Goal: Information Seeking & Learning: Learn about a topic

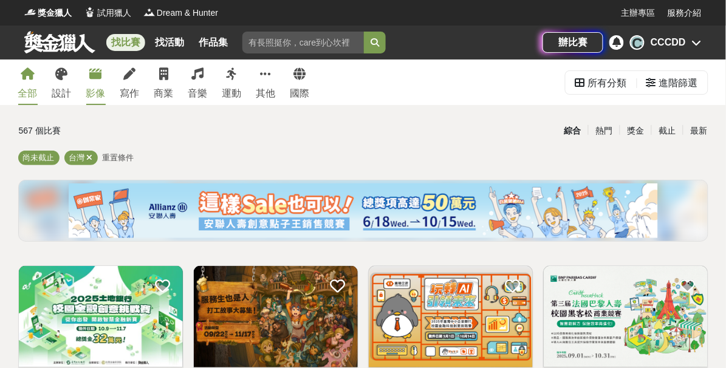
click at [93, 80] on icon at bounding box center [96, 74] width 12 height 12
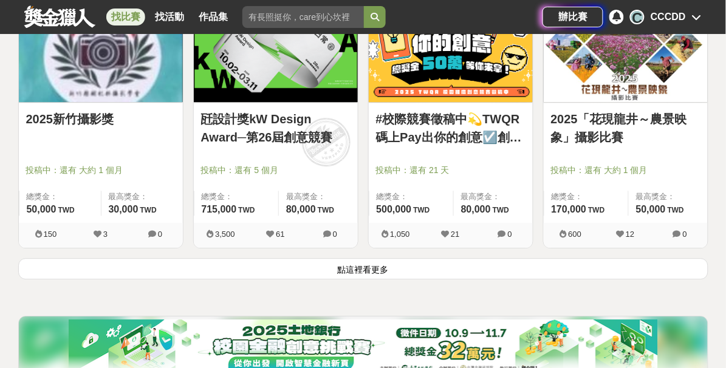
scroll to position [1656, 0]
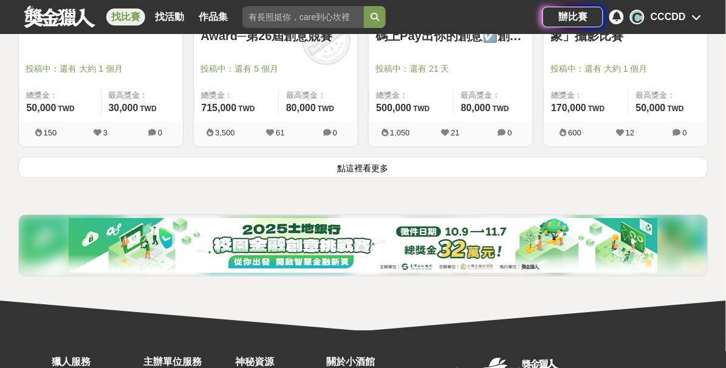
click at [418, 168] on button "點這裡看更多" at bounding box center [363, 167] width 690 height 21
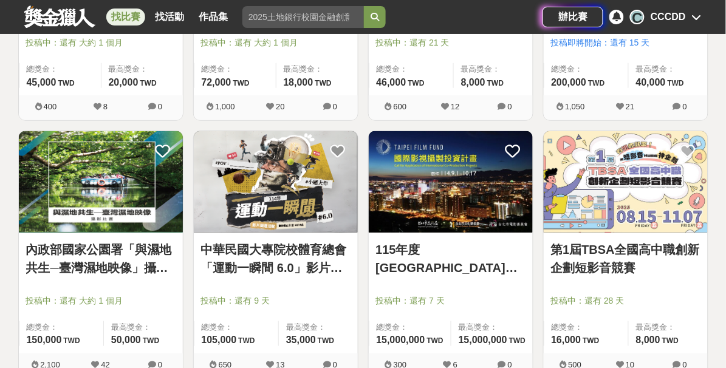
scroll to position [3036, 0]
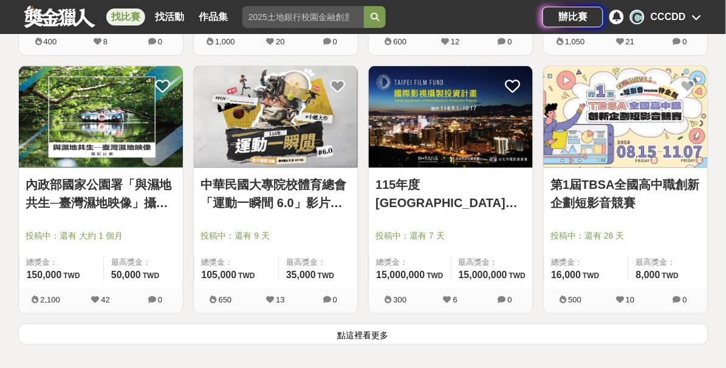
click at [196, 338] on button "點這裡看更多" at bounding box center [363, 334] width 690 height 21
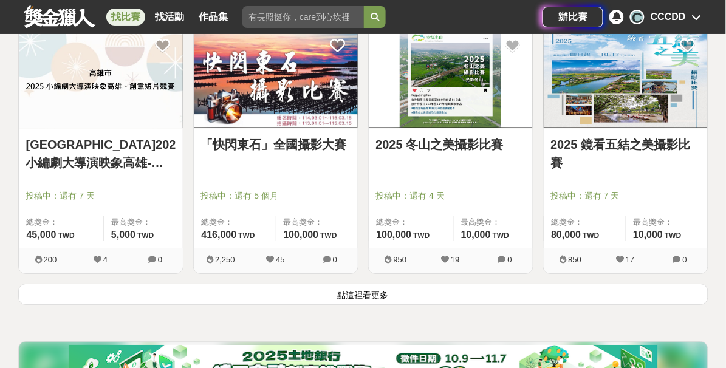
scroll to position [4636, 0]
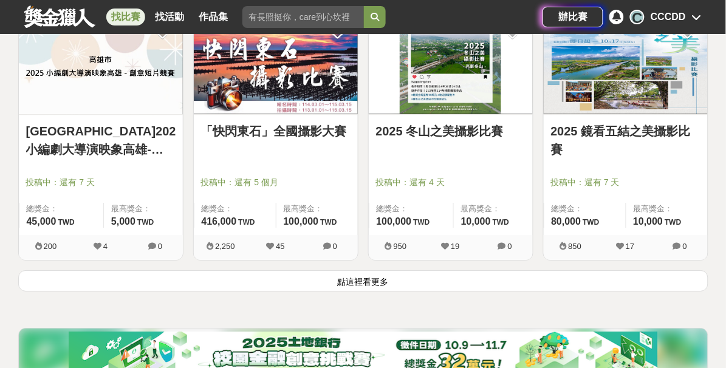
click at [337, 279] on button "點這裡看更多" at bounding box center [363, 280] width 690 height 21
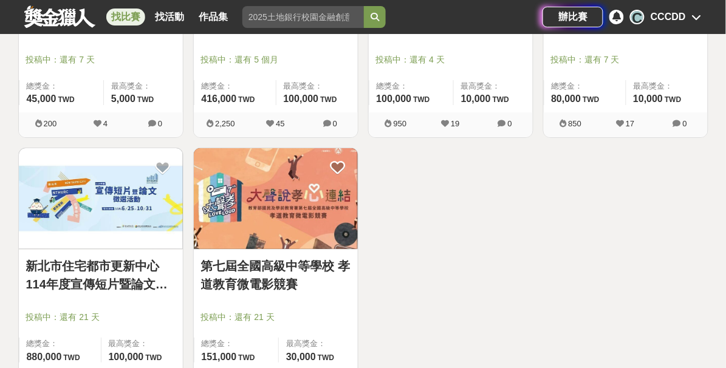
scroll to position [4857, 0]
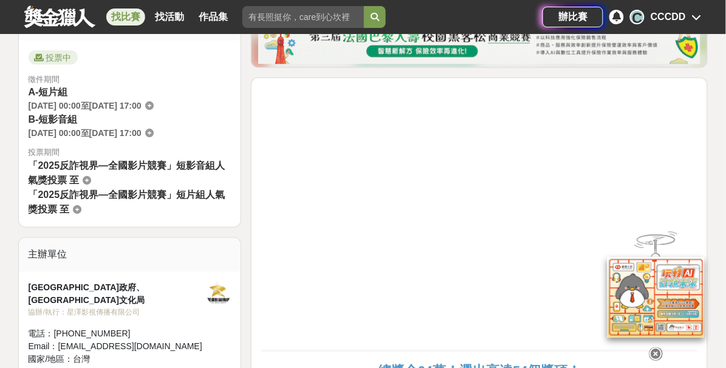
scroll to position [165, 0]
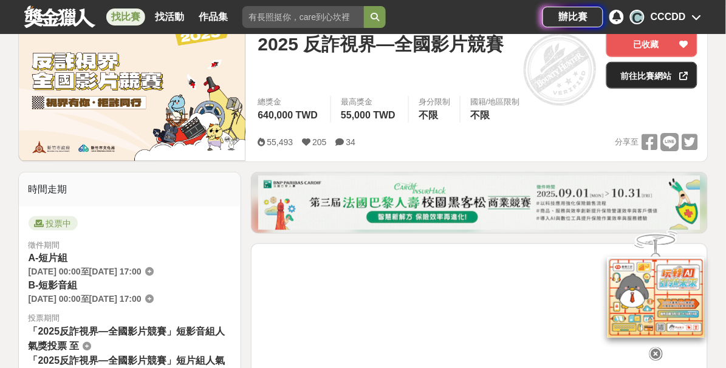
click at [653, 79] on link "前往比賽網站" at bounding box center [651, 75] width 91 height 27
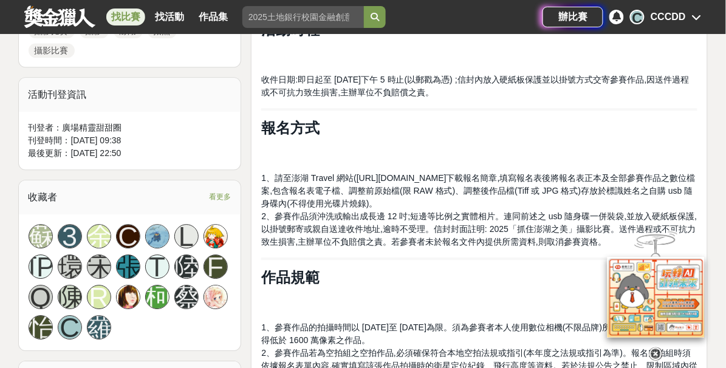
scroll to position [607, 0]
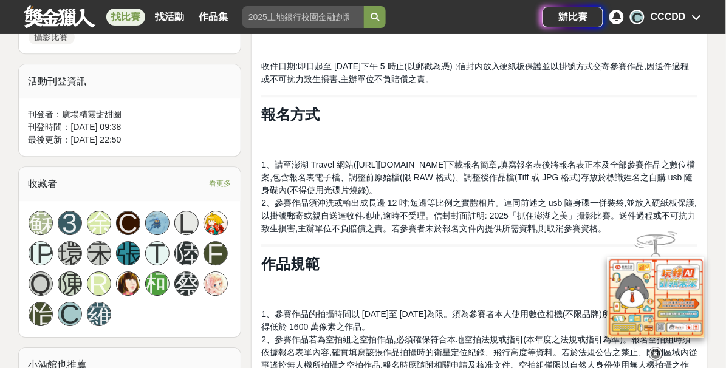
click at [656, 351] on icon at bounding box center [655, 353] width 13 height 13
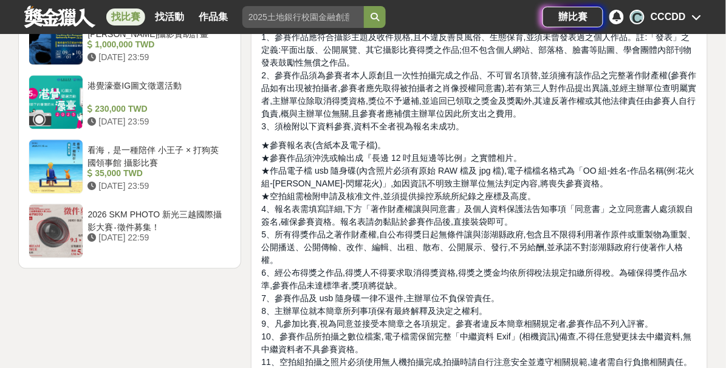
scroll to position [1490, 0]
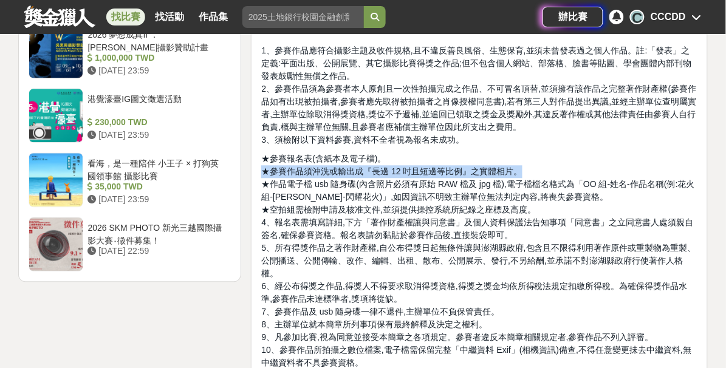
drag, startPoint x: 264, startPoint y: 134, endPoint x: 574, endPoint y: 138, distance: 310.9
click at [574, 152] on p "★參賽報名表(含紙本及電子檔)。 ★參賽作品須沖洗或輸出成『長邊 12 吋且短邊等比例』之實體相片。 ★作品電子檔 usb 隨身碟(內含照片必須有原始 RAW…" at bounding box center [479, 286] width 436 height 268
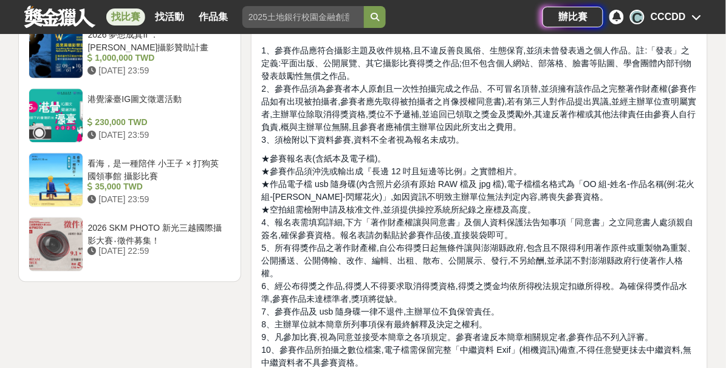
click at [548, 243] on span "5、所有得獎作品之著作財產權,自公布得獎日起無條件讓與澎湖縣政府,包含且不限得利用著作原件或重製物為重製、公開播送、公開傳輸、改作、編輯、出租、散布、公開展示…" at bounding box center [478, 260] width 435 height 35
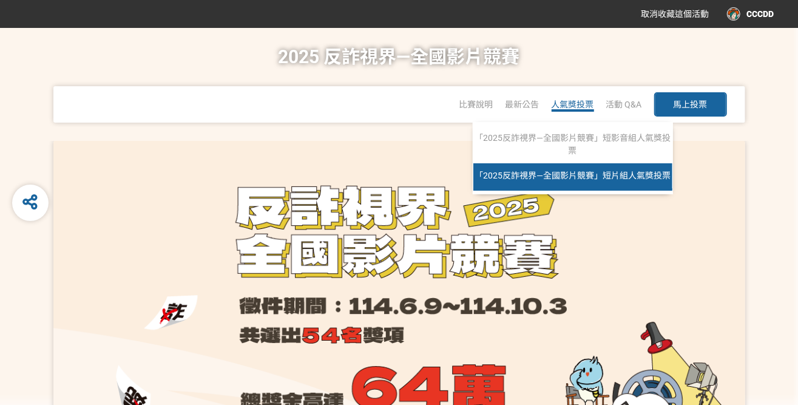
click at [567, 172] on span "「2025反詐視界—全國影片競賽」短片組人氣獎投票" at bounding box center [573, 176] width 196 height 10
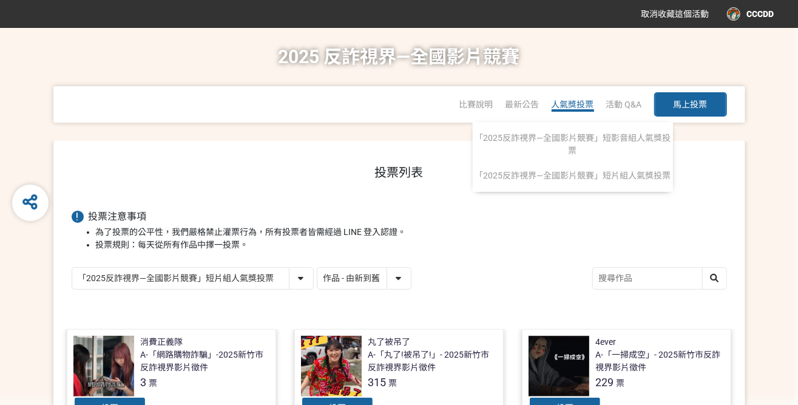
click at [574, 106] on span "人氣獎投票" at bounding box center [573, 105] width 43 height 10
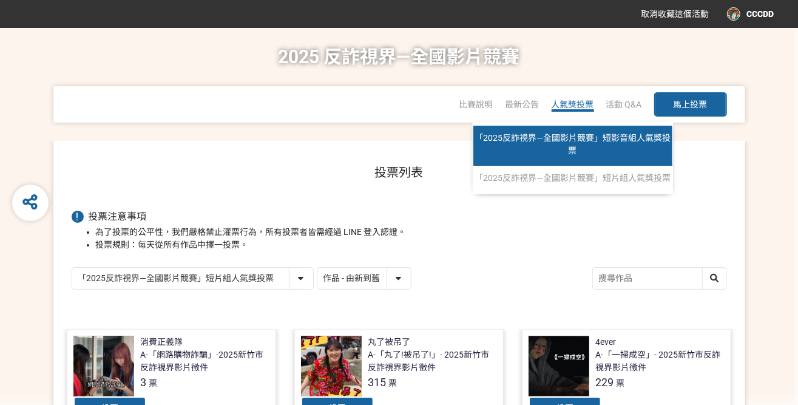
click at [589, 146] on link "「2025反詐視界—全國影片競賽」短影音組人氣獎投票" at bounding box center [573, 146] width 199 height 40
select select "13147"
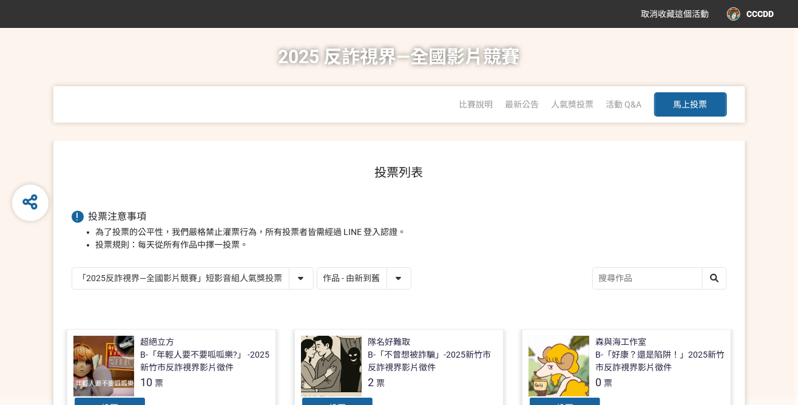
click at [628, 279] on input "search" at bounding box center [660, 278] width 134 height 21
type input "阿"
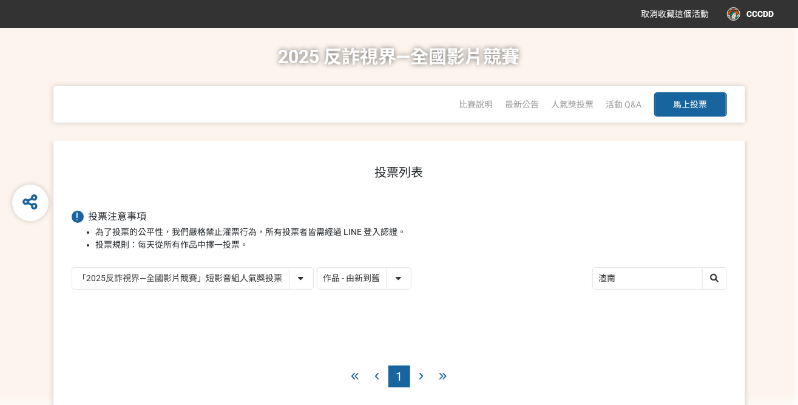
click at [628, 279] on input "渣南" at bounding box center [660, 278] width 134 height 21
type input "渣"
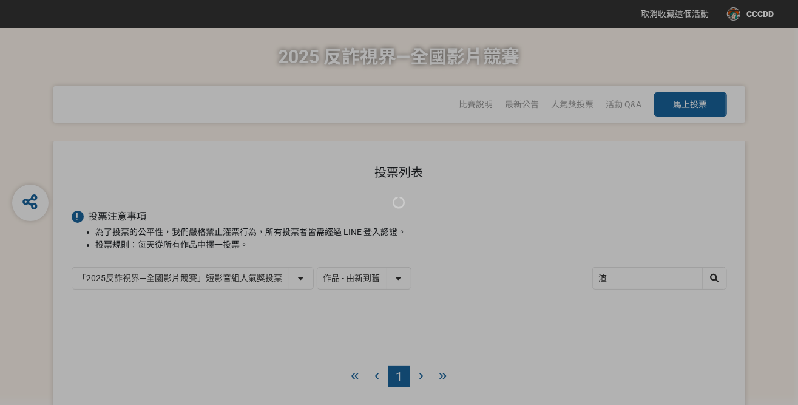
scroll to position [61, 0]
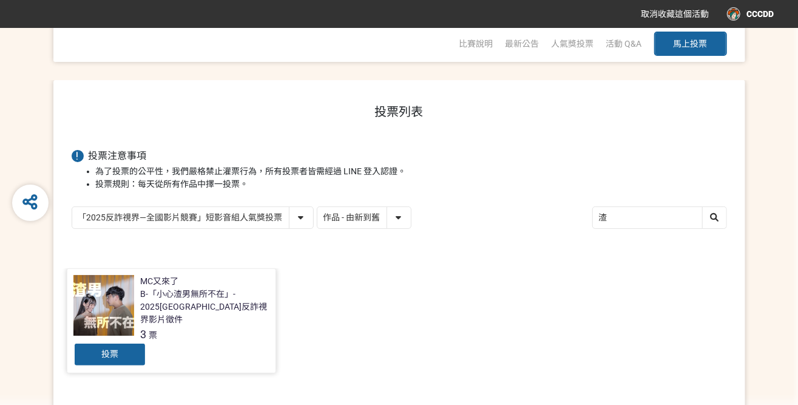
click at [171, 315] on div "MC又來了 B-「小心渣男無所不在」- 2025新竹市反詐視界影片徵件 3 票" at bounding box center [204, 308] width 129 height 67
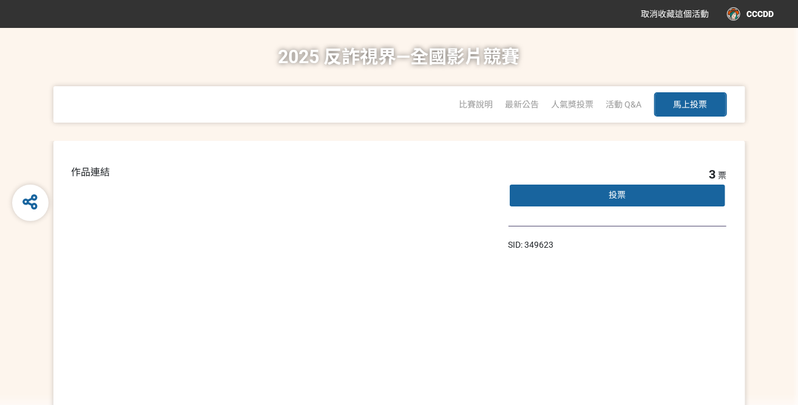
click at [626, 197] on span "投票" at bounding box center [617, 195] width 17 height 10
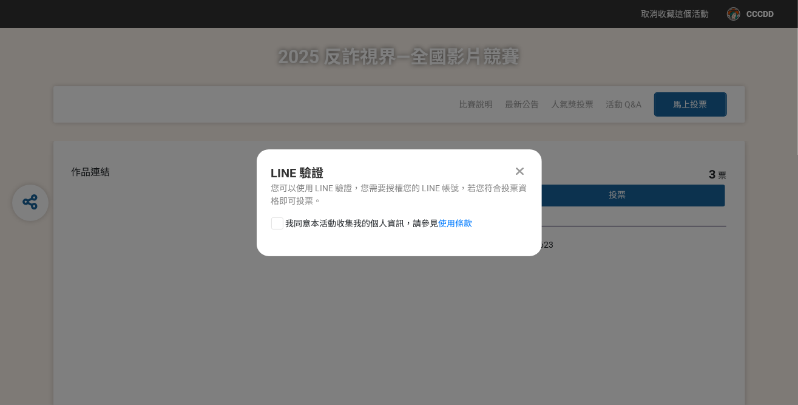
click at [276, 223] on div at bounding box center [277, 223] width 12 height 12
checkbox input "true"
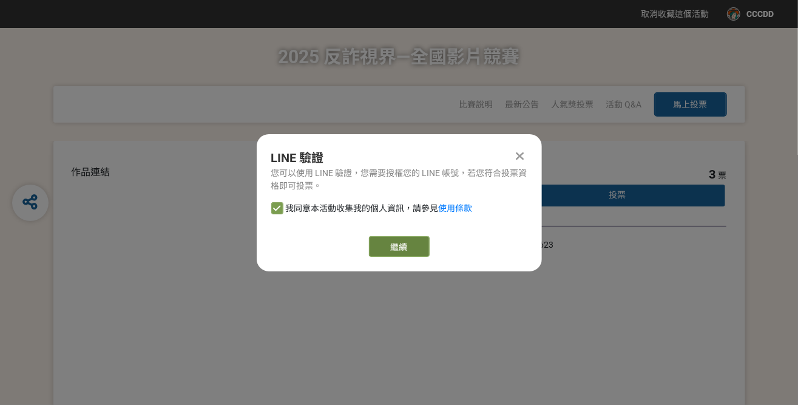
click at [416, 250] on link "繼續" at bounding box center [399, 246] width 61 height 21
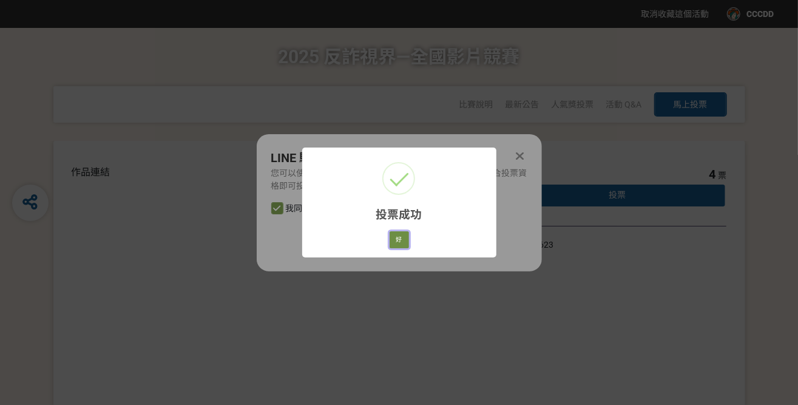
click at [403, 237] on button "好" at bounding box center [399, 239] width 19 height 17
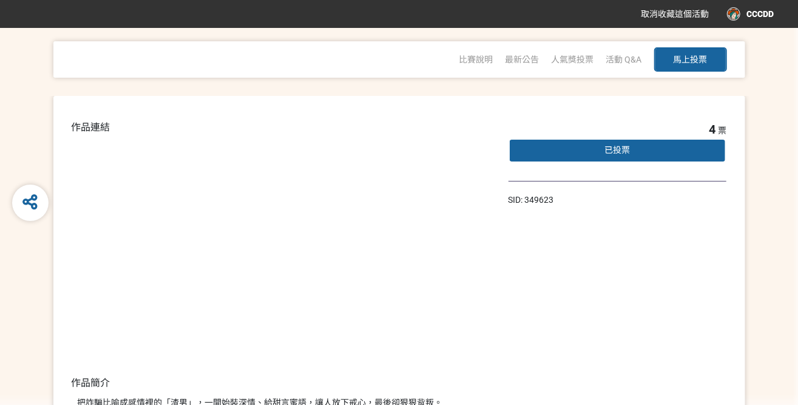
scroll to position [61, 0]
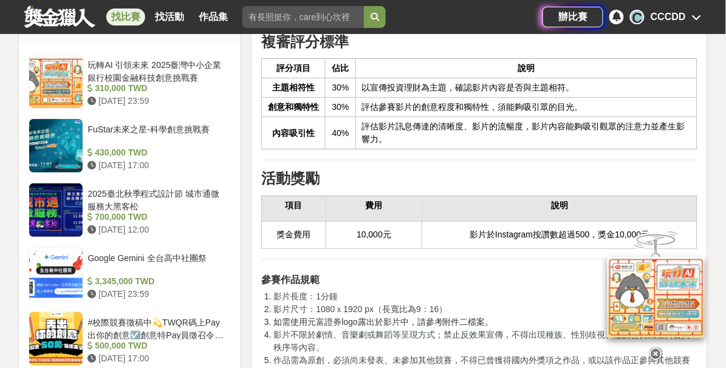
scroll to position [993, 0]
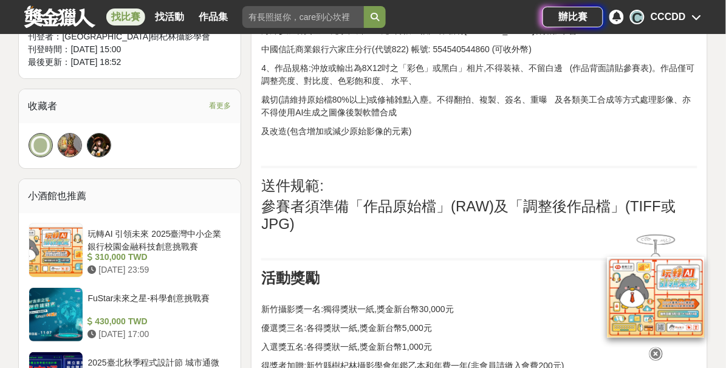
scroll to position [938, 0]
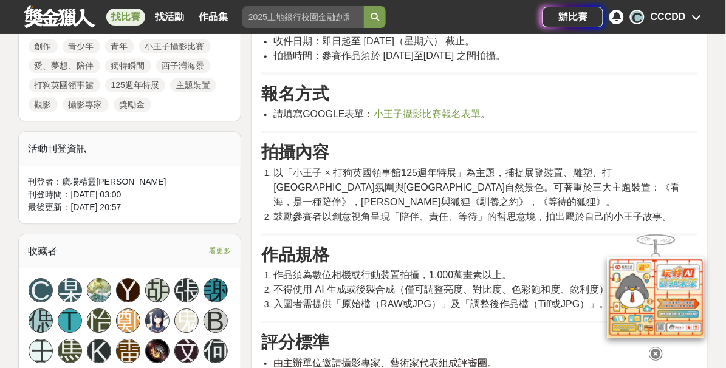
scroll to position [662, 0]
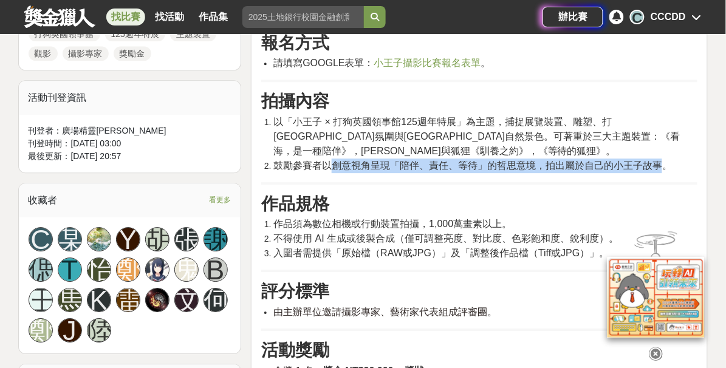
drag, startPoint x: 335, startPoint y: 148, endPoint x: 659, endPoint y: 148, distance: 324.8
click at [659, 160] on span "鼓勵參賽者以創意視角呈現「陪伴、責任、等待」的哲思意境，拍出屬於自己的小王子故事。" at bounding box center [472, 165] width 398 height 10
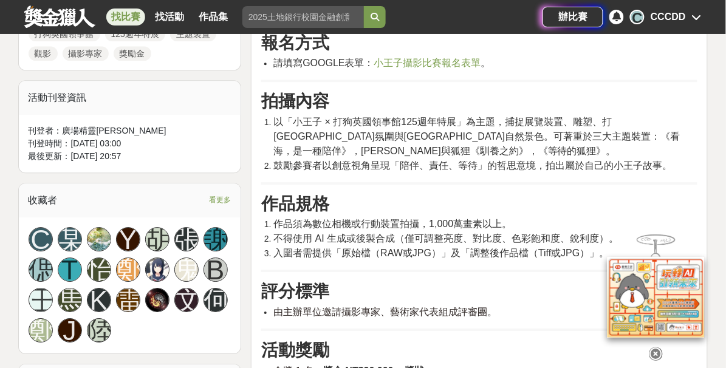
click at [393, 233] on span "不得使用 AI 生成或後製合成（僅可調整亮度、對比度、色彩飽和度、銳利度）。" at bounding box center [445, 238] width 345 height 10
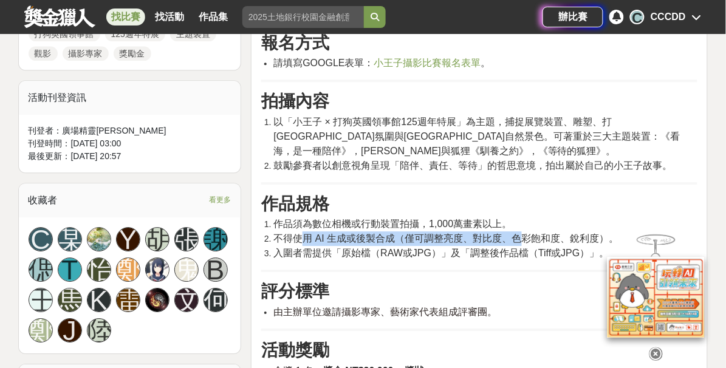
drag, startPoint x: 301, startPoint y: 229, endPoint x: 524, endPoint y: 222, distance: 222.9
click at [524, 233] on span "不得使用 AI 生成或後製合成（僅可調整亮度、對比度、色彩飽和度、銳利度）。" at bounding box center [445, 238] width 345 height 10
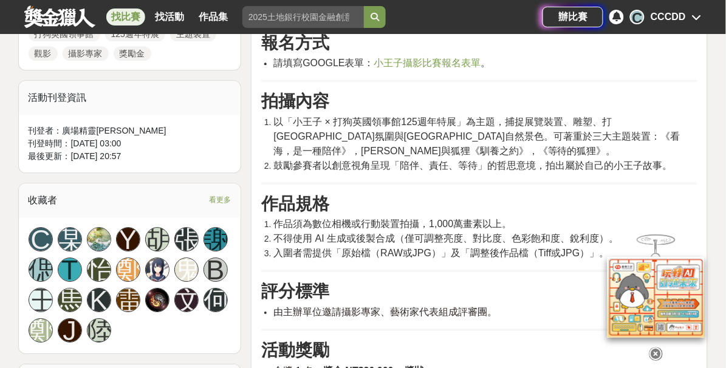
click at [304, 248] on span "入圍者需提供「原始檔（RAW或JPG）」及「調整後作品檔（Tiff或JPG）」。" at bounding box center [440, 253] width 335 height 10
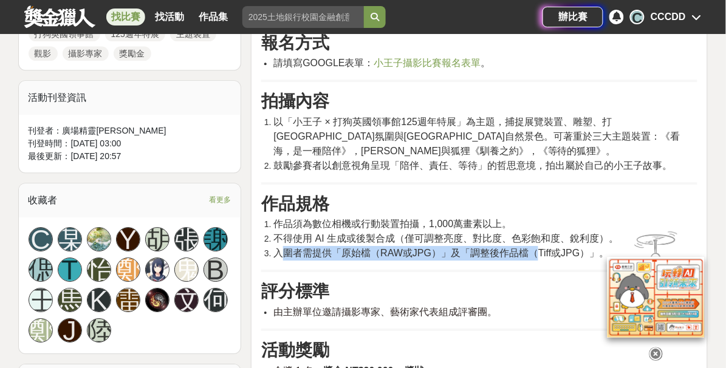
drag, startPoint x: 280, startPoint y: 240, endPoint x: 532, endPoint y: 242, distance: 252.0
click at [532, 248] on span "入圍者需提供「原始檔（RAW或JPG）」及「調整後作品檔（Tiff或JPG）」。" at bounding box center [440, 253] width 335 height 10
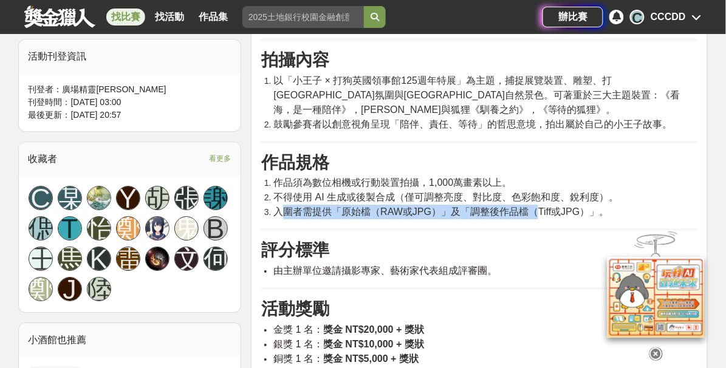
scroll to position [718, 0]
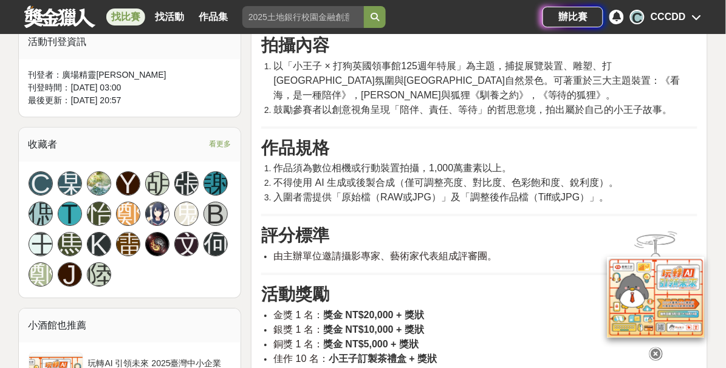
click at [661, 356] on icon at bounding box center [655, 353] width 13 height 13
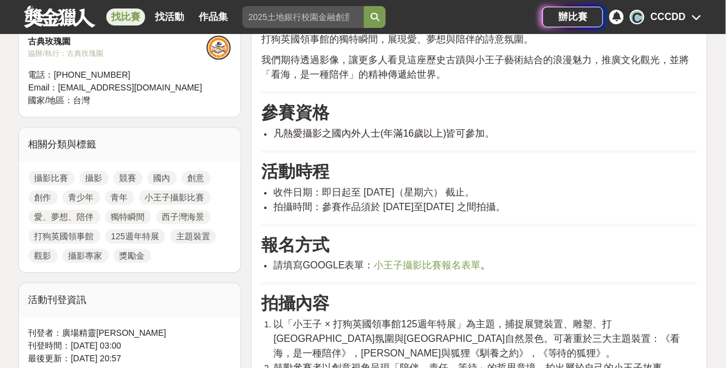
scroll to position [441, 0]
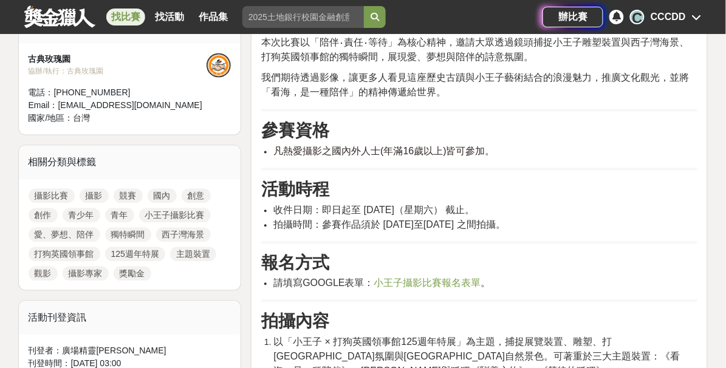
click at [412, 278] on span "小王子攝影比賽報名表單" at bounding box center [427, 283] width 107 height 10
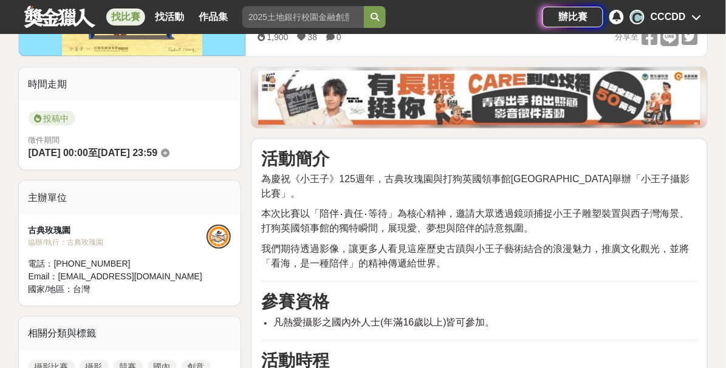
scroll to position [220, 0]
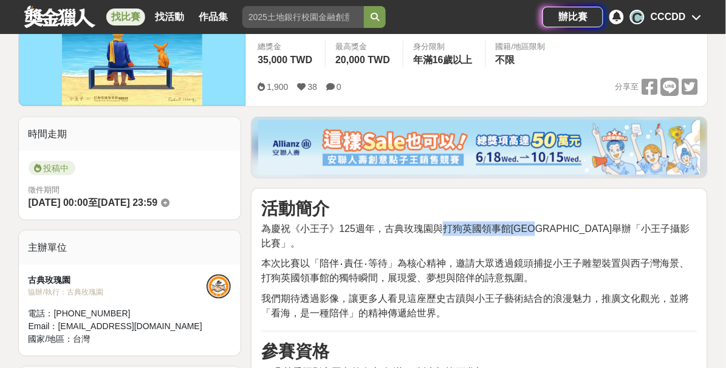
drag, startPoint x: 441, startPoint y: 228, endPoint x: 553, endPoint y: 228, distance: 112.3
click at [553, 228] on span "為慶祝《小王子》125週年，古典玫瑰園與打狗英國領事館文化園區舉辦「小王子攝影比賽」。" at bounding box center [475, 235] width 428 height 25
copy span "打狗英國領事館文化園區"
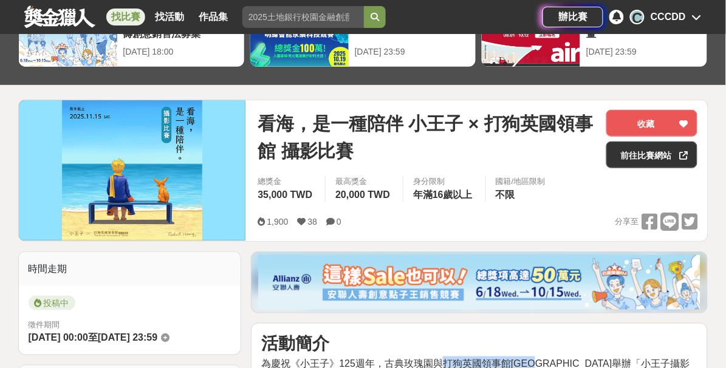
scroll to position [0, 0]
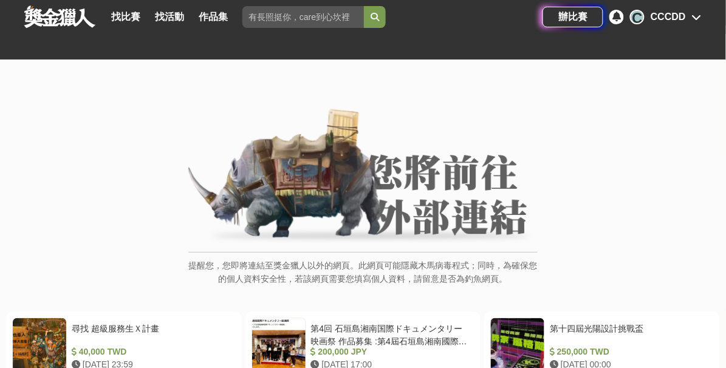
scroll to position [220, 0]
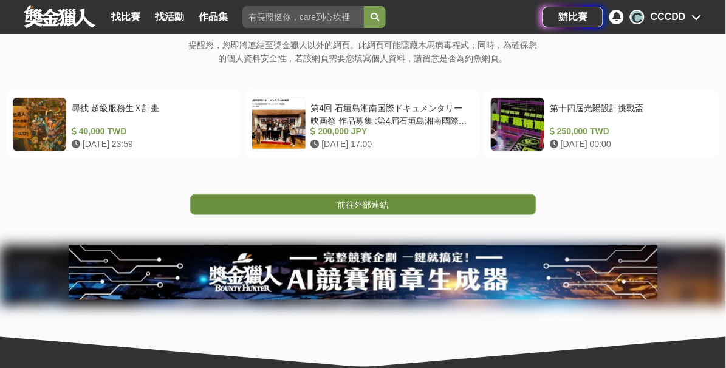
click at [389, 202] on link "前往外部連結" at bounding box center [363, 204] width 346 height 21
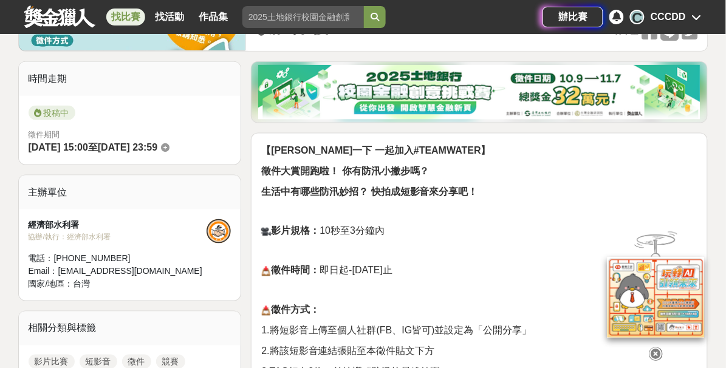
scroll to position [497, 0]
